Goal: Task Accomplishment & Management: Use online tool/utility

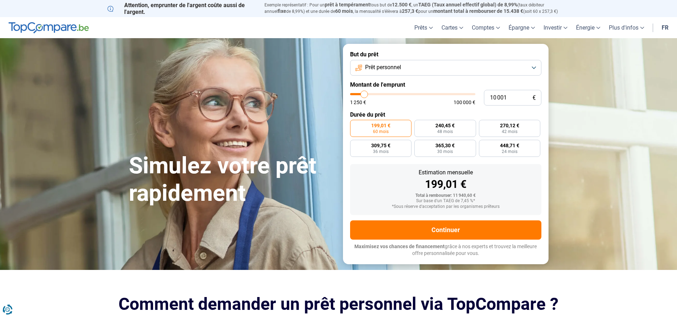
click at [468, 69] on button "Prêt personnel" at bounding box center [445, 68] width 191 height 16
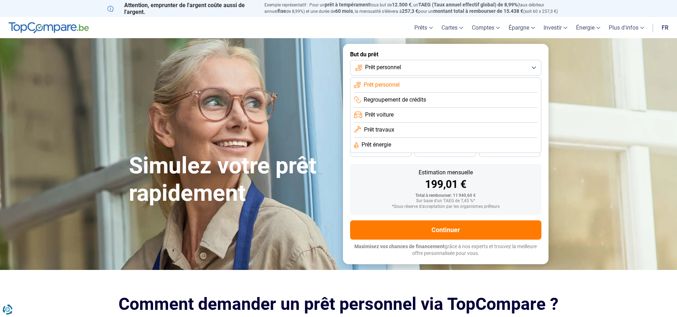
click at [395, 128] on li "Prêt travaux" at bounding box center [445, 130] width 183 height 15
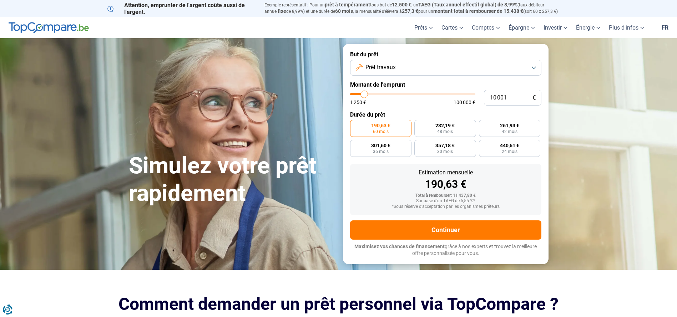
type input "11 500"
type input "11500"
type input "11 750"
type input "11750"
type input "12 000"
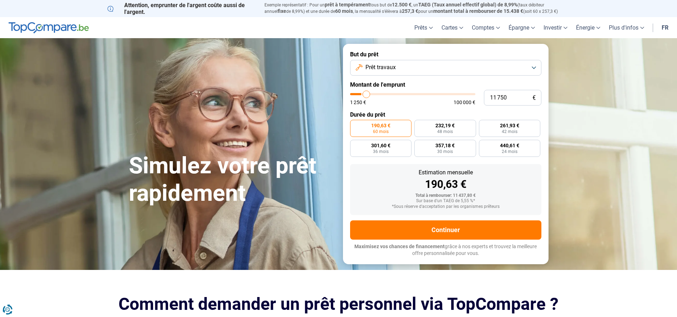
type input "12000"
type input "12 500"
type input "12500"
type input "12 750"
type input "12750"
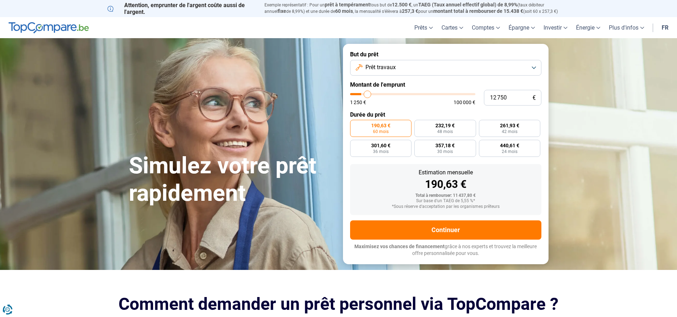
type input "13 000"
type input "13000"
type input "13 250"
type input "13250"
type input "13 500"
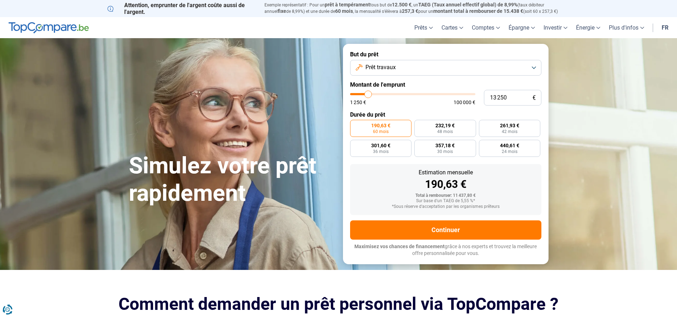
type input "13500"
type input "14 000"
type input "14000"
type input "13 500"
type input "13500"
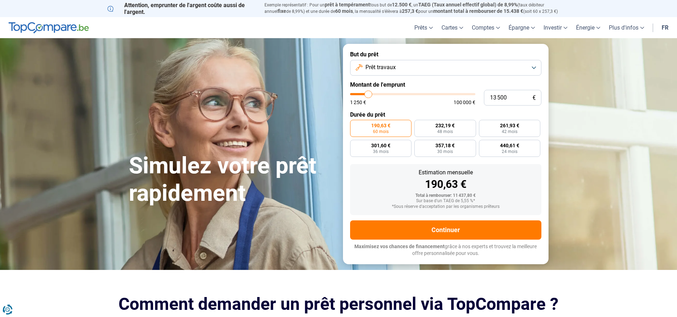
type input "13 250"
type input "13250"
type input "13 000"
type input "13000"
type input "12 750"
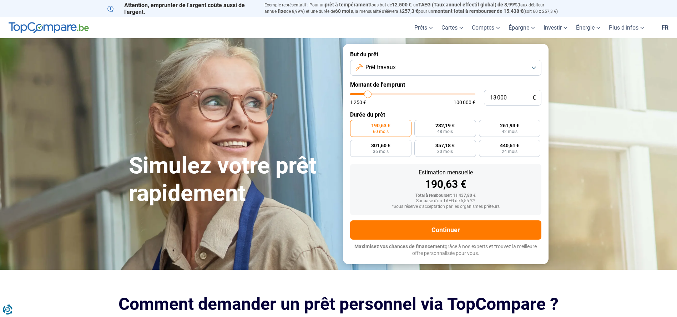
type input "12750"
type input "12 500"
type input "12500"
type input "12 000"
type input "12000"
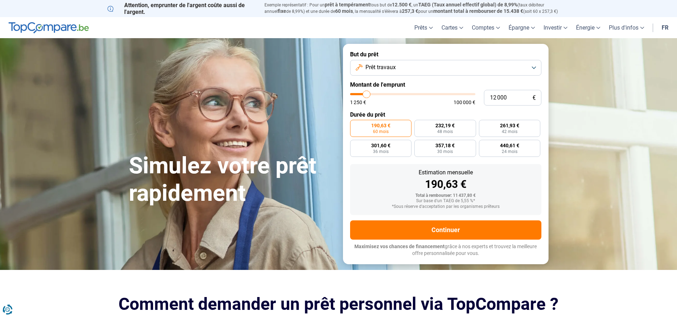
type input "11 750"
type input "11750"
type input "11 500"
type input "11500"
type input "11 250"
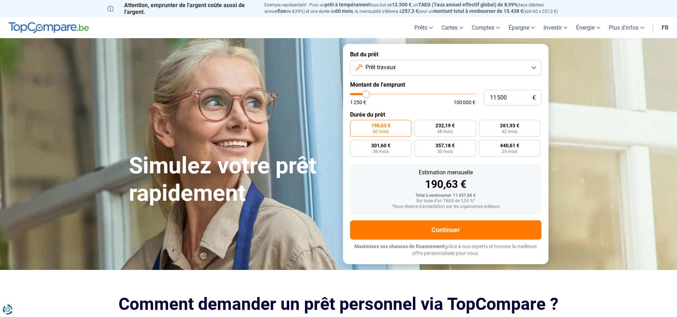
type input "11250"
type input "11 000"
type input "11000"
type input "10 500"
type input "10500"
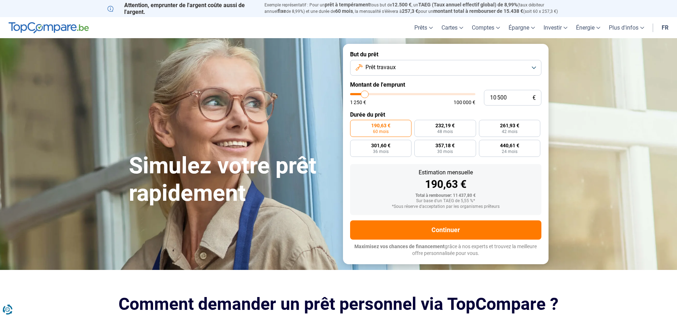
type input "10 250"
type input "10250"
type input "10 000"
type input "10000"
type input "9 750"
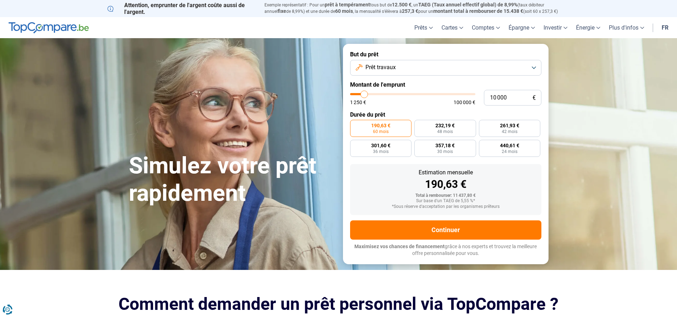
type input "9750"
type input "9 500"
type input "9500"
type input "9 000"
type input "9000"
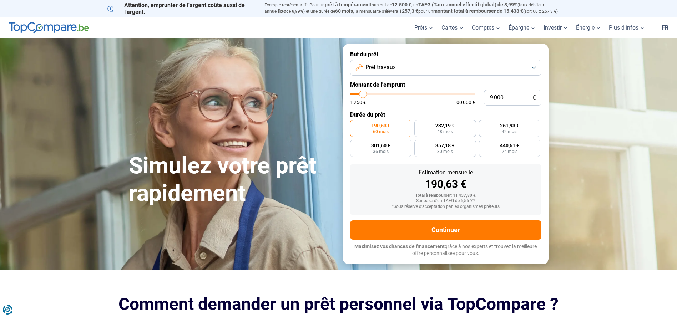
type input "9 500"
type input "9500"
type input "9 750"
type input "9750"
type input "10 000"
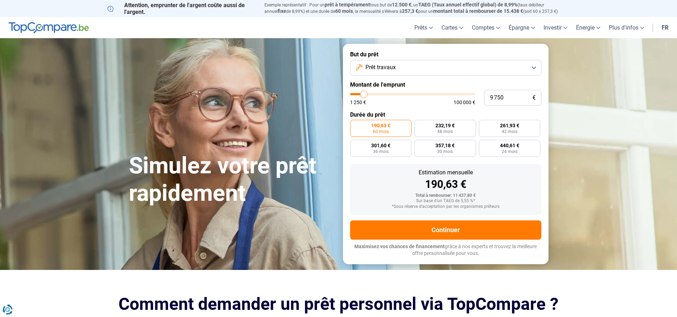
type input "10000"
type input "10 250"
type input "10250"
type input "10 500"
type input "10500"
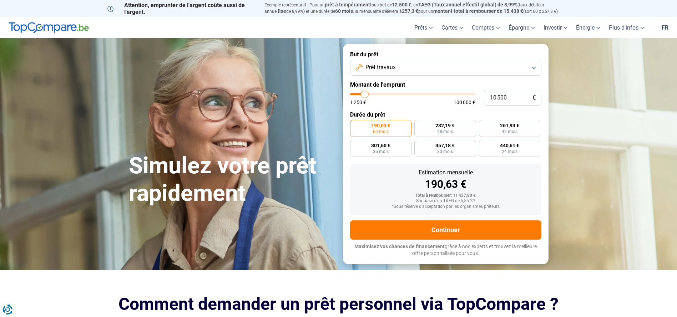
type input "10 250"
type input "10250"
type input "10 000"
type input "10000"
click at [364, 95] on input "range" at bounding box center [412, 94] width 125 height 2
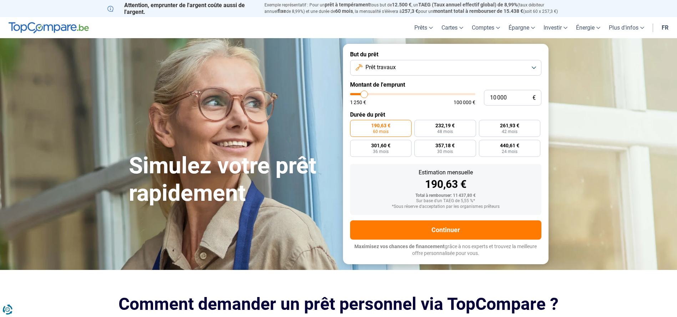
radio input "true"
click at [481, 67] on button "Prêt travaux" at bounding box center [445, 68] width 191 height 16
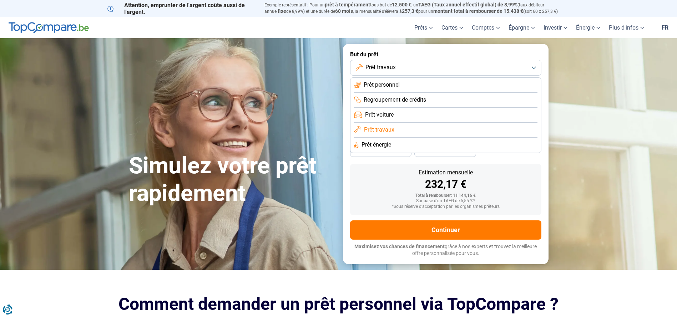
click at [413, 85] on li "Prêt personnel" at bounding box center [445, 85] width 183 height 15
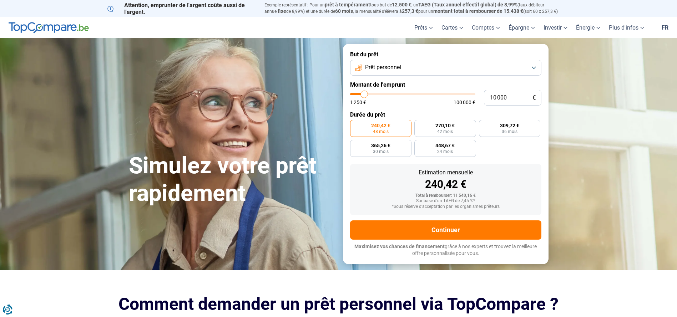
click at [422, 67] on button "Prêt personnel" at bounding box center [445, 68] width 191 height 16
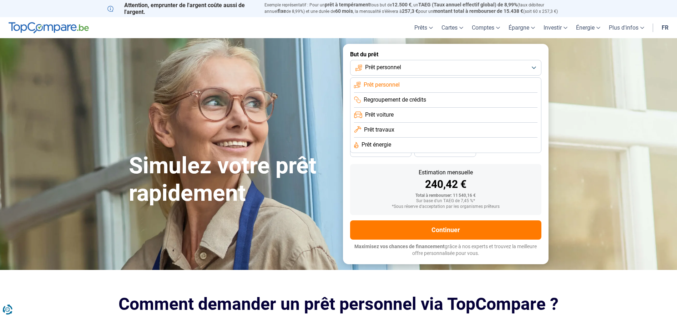
click at [394, 129] on span "Prêt travaux" at bounding box center [379, 130] width 30 height 8
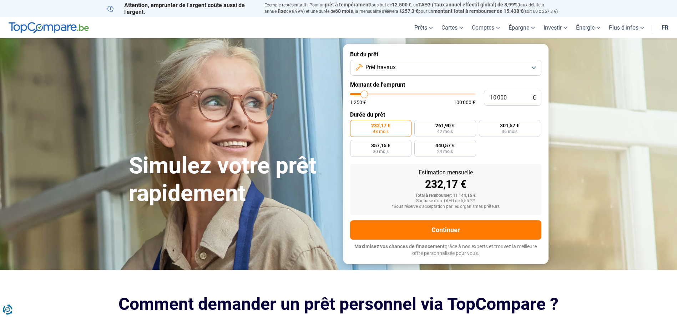
click at [431, 67] on button "Prêt travaux" at bounding box center [445, 68] width 191 height 16
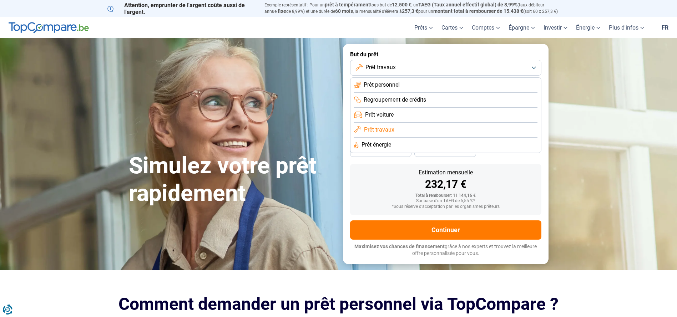
click at [401, 84] on li "Prêt personnel" at bounding box center [445, 85] width 183 height 15
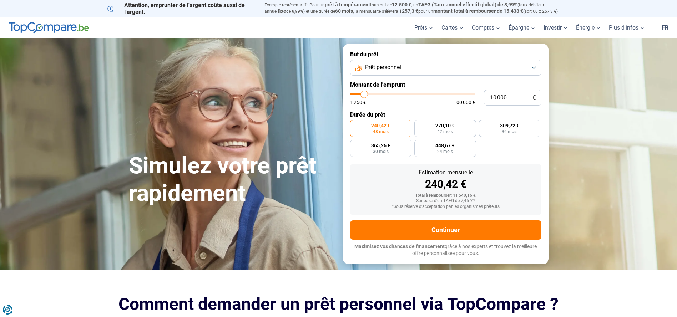
click at [497, 64] on button "Prêt personnel" at bounding box center [445, 68] width 191 height 16
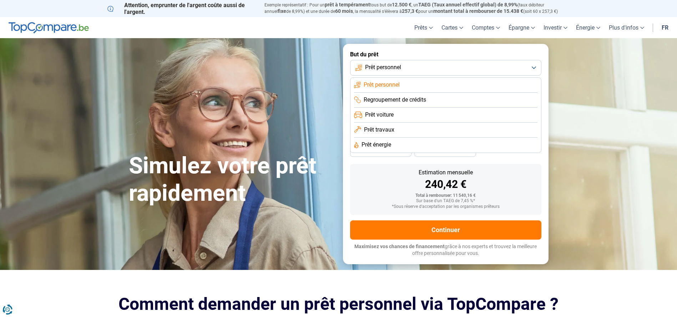
click at [394, 129] on span "Prêt travaux" at bounding box center [379, 130] width 30 height 8
